Goal: Task Accomplishment & Management: Use online tool/utility

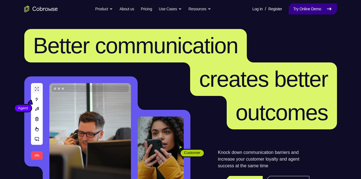
click at [309, 8] on link "Try Online Demo" at bounding box center [312, 8] width 48 height 11
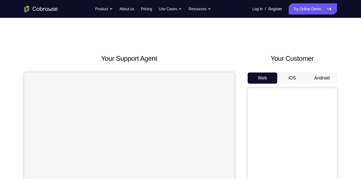
click at [324, 80] on button "Android" at bounding box center [322, 78] width 30 height 11
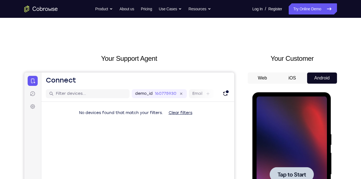
click at [275, 143] on div at bounding box center [291, 175] width 70 height 156
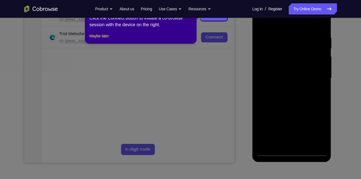
scroll to position [97, 0]
click at [291, 153] on icon at bounding box center [182, 89] width 365 height 179
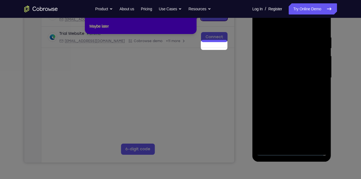
scroll to position [58, 0]
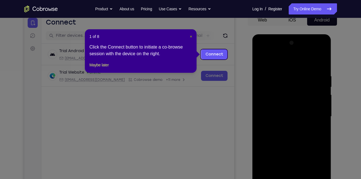
click at [192, 37] on span "×" at bounding box center [191, 36] width 2 height 4
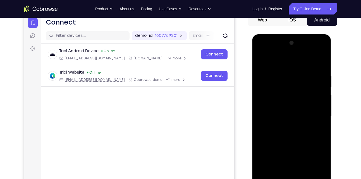
scroll to position [99, 0]
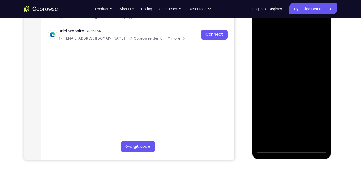
click at [292, 149] on div at bounding box center [291, 75] width 70 height 156
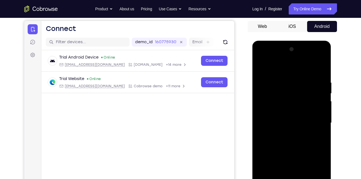
scroll to position [51, 0]
click at [295, 91] on div at bounding box center [291, 123] width 70 height 156
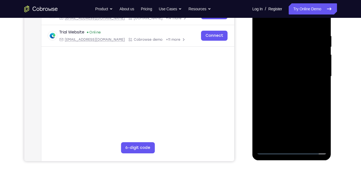
scroll to position [99, 0]
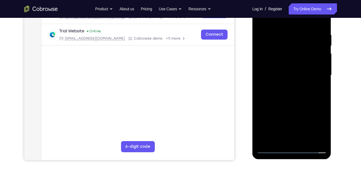
click at [292, 151] on div at bounding box center [291, 75] width 70 height 156
click at [314, 127] on div at bounding box center [291, 75] width 70 height 156
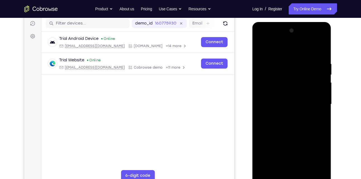
click at [261, 39] on div at bounding box center [291, 104] width 70 height 156
click at [315, 106] on div at bounding box center [291, 104] width 70 height 156
click at [285, 117] on div at bounding box center [291, 104] width 70 height 156
click at [284, 100] on div at bounding box center [291, 104] width 70 height 156
click at [281, 92] on div at bounding box center [291, 104] width 70 height 156
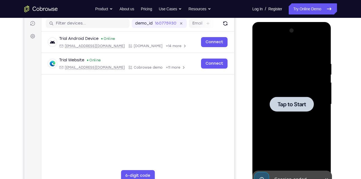
click at [299, 107] on span "Tap to Start" at bounding box center [291, 105] width 28 height 6
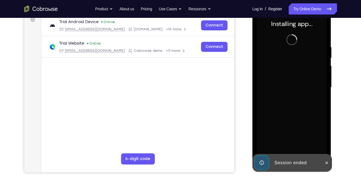
scroll to position [88, 0]
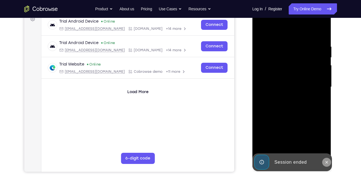
click at [324, 160] on button at bounding box center [326, 162] width 9 height 9
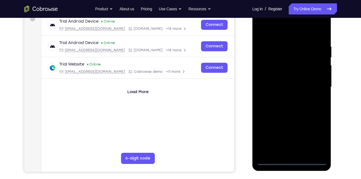
click at [288, 159] on div at bounding box center [291, 87] width 70 height 156
click at [292, 161] on div at bounding box center [291, 87] width 70 height 156
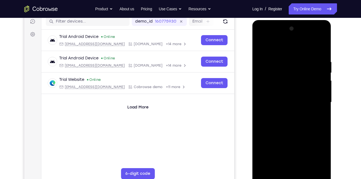
click at [316, 154] on div at bounding box center [291, 102] width 70 height 156
click at [262, 38] on div at bounding box center [291, 102] width 70 height 156
click at [314, 101] on div at bounding box center [291, 102] width 70 height 156
click at [285, 112] on div at bounding box center [291, 102] width 70 height 156
click at [290, 97] on div at bounding box center [291, 102] width 70 height 156
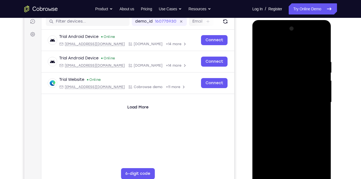
click at [281, 110] on div at bounding box center [291, 102] width 70 height 156
click at [295, 102] on div at bounding box center [291, 102] width 70 height 156
click at [291, 121] on div at bounding box center [291, 102] width 70 height 156
click at [294, 119] on div at bounding box center [291, 102] width 70 height 156
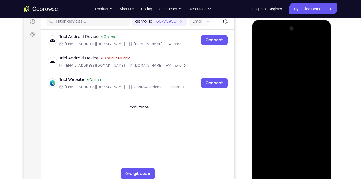
click at [306, 89] on div at bounding box center [291, 102] width 70 height 156
click at [321, 52] on div at bounding box center [291, 102] width 70 height 156
click at [323, 47] on div at bounding box center [291, 102] width 70 height 156
click at [260, 47] on div at bounding box center [291, 102] width 70 height 156
click at [305, 168] on div at bounding box center [291, 102] width 70 height 156
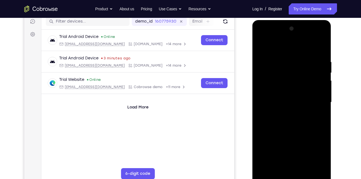
click at [283, 131] on div at bounding box center [291, 102] width 70 height 156
click at [293, 136] on div at bounding box center [291, 102] width 70 height 156
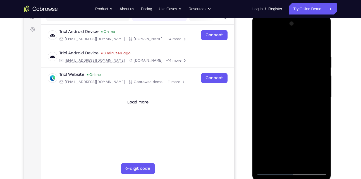
scroll to position [78, 0]
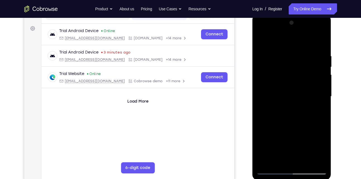
click at [261, 43] on div at bounding box center [291, 96] width 70 height 156
click at [286, 93] on div at bounding box center [291, 96] width 70 height 156
click at [281, 151] on div at bounding box center [291, 96] width 70 height 156
click at [261, 41] on div at bounding box center [291, 96] width 70 height 156
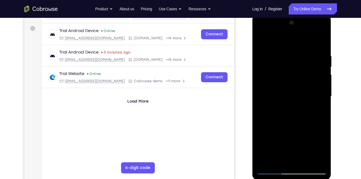
click at [288, 118] on div at bounding box center [291, 96] width 70 height 156
click at [277, 148] on div at bounding box center [291, 96] width 70 height 156
click at [259, 43] on div at bounding box center [291, 96] width 70 height 156
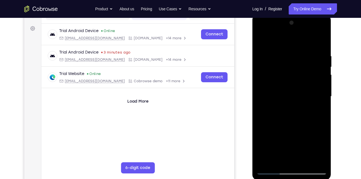
click at [282, 52] on div at bounding box center [291, 96] width 70 height 156
click at [321, 104] on div at bounding box center [291, 96] width 70 height 156
click at [321, 105] on div at bounding box center [291, 96] width 70 height 156
click at [260, 111] on div at bounding box center [291, 96] width 70 height 156
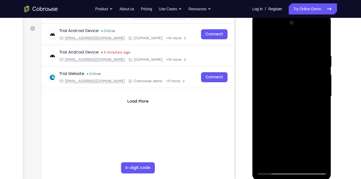
click at [318, 104] on div at bounding box center [291, 96] width 70 height 156
drag, startPoint x: 264, startPoint y: 96, endPoint x: 334, endPoint y: 98, distance: 69.2
click at [332, 98] on html "Online web based iOS Simulators and Android Emulators. Run iPhone, iPad, Mobile…" at bounding box center [292, 97] width 80 height 167
click at [321, 44] on div at bounding box center [291, 96] width 70 height 156
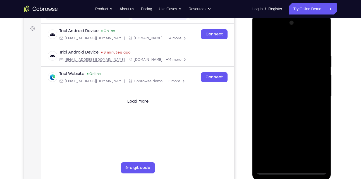
click at [304, 161] on div at bounding box center [291, 96] width 70 height 156
click at [297, 107] on div at bounding box center [291, 96] width 70 height 156
